Goal: Information Seeking & Learning: Find specific fact

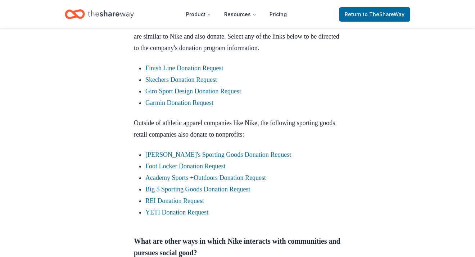
scroll to position [385, 0]
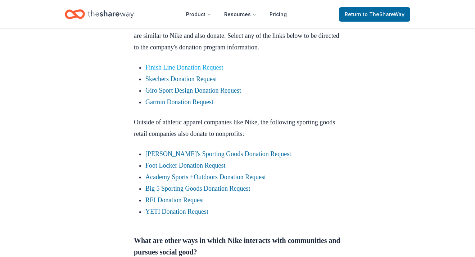
click at [189, 71] on link "Finish Line Donation Request" at bounding box center [184, 67] width 78 height 7
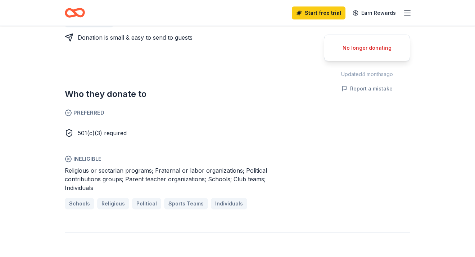
scroll to position [294, 0]
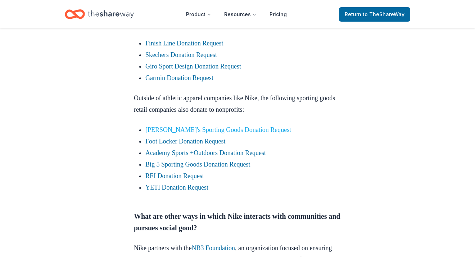
scroll to position [410, 0]
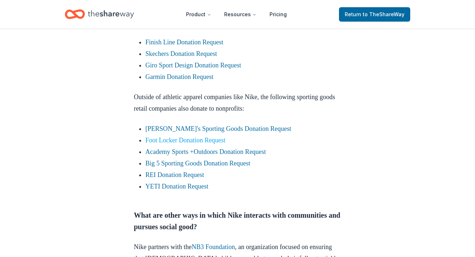
click at [193, 144] on link "Foot Locker Donation Request" at bounding box center [185, 139] width 80 height 7
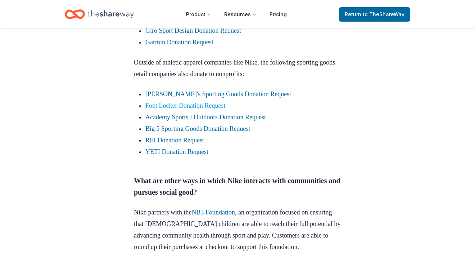
scroll to position [482, 0]
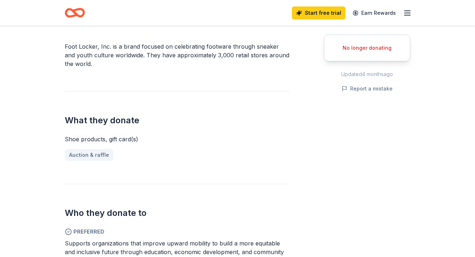
scroll to position [206, 0]
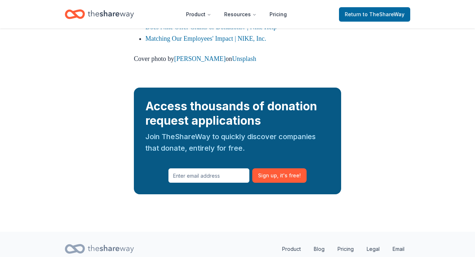
scroll to position [927, 0]
